Goal: Task Accomplishment & Management: Use online tool/utility

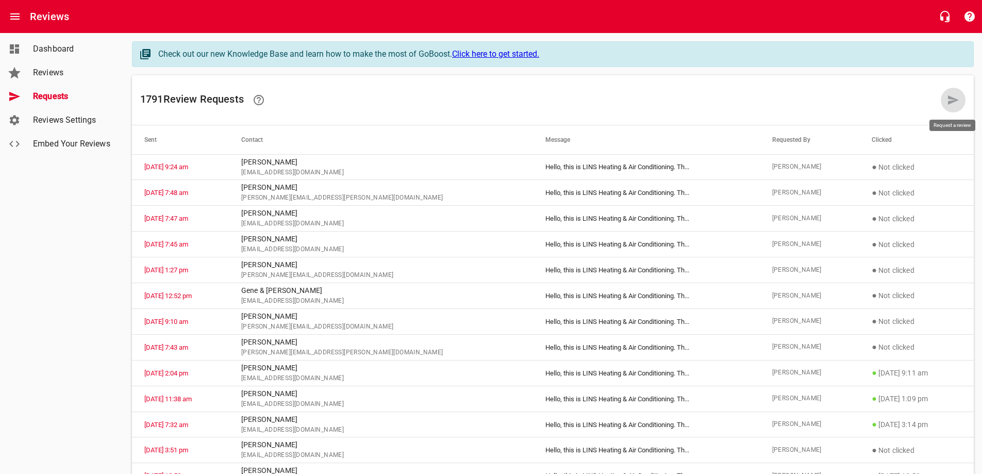
click at [949, 98] on icon at bounding box center [953, 99] width 11 height 9
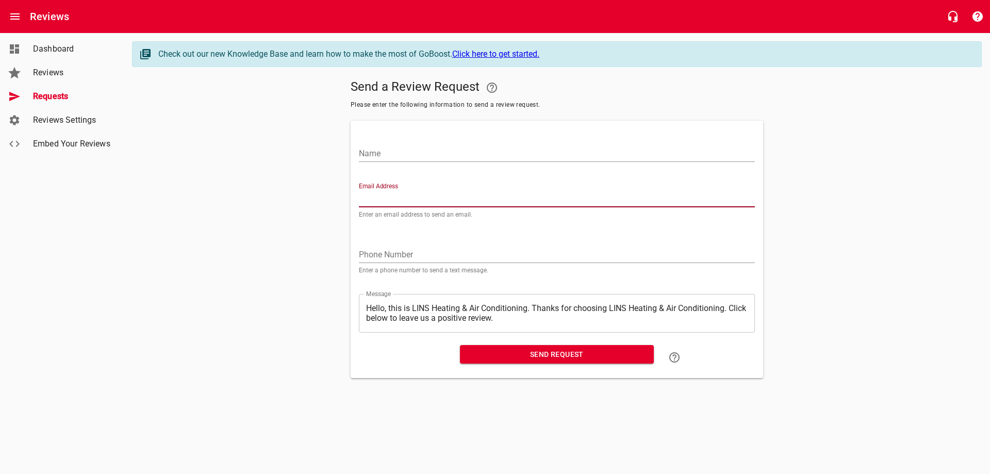
click at [419, 197] on input "Email Address" at bounding box center [557, 199] width 396 height 16
paste input "[PERSON_NAME][EMAIL_ADDRESS][PERSON_NAME][DOMAIN_NAME]"
type input "[PERSON_NAME][EMAIL_ADDRESS][PERSON_NAME][DOMAIN_NAME]"
click at [421, 150] on input "Name" at bounding box center [557, 153] width 396 height 16
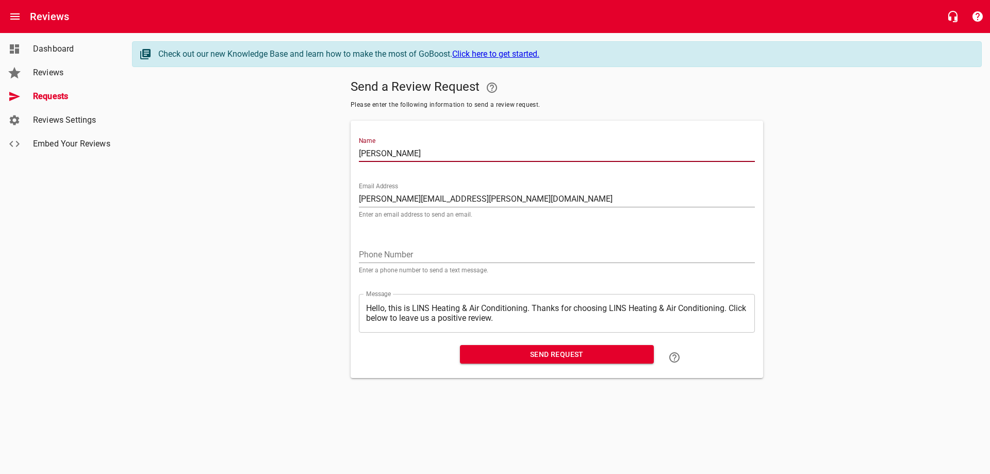
type input "[PERSON_NAME]"
click at [529, 355] on span "Send Request" at bounding box center [556, 354] width 177 height 13
